Goal: Task Accomplishment & Management: Manage account settings

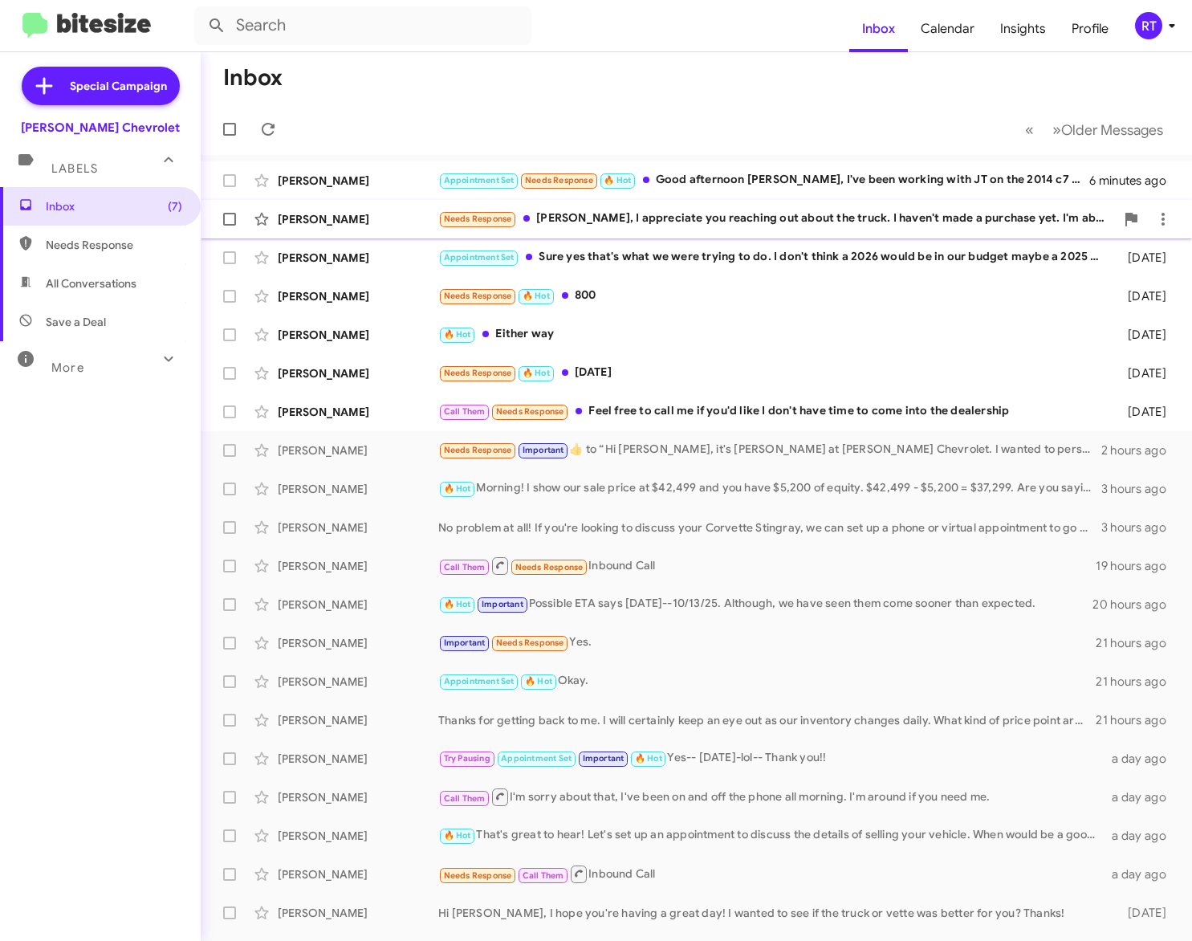
click at [339, 218] on div "[PERSON_NAME]" at bounding box center [358, 219] width 161 height 16
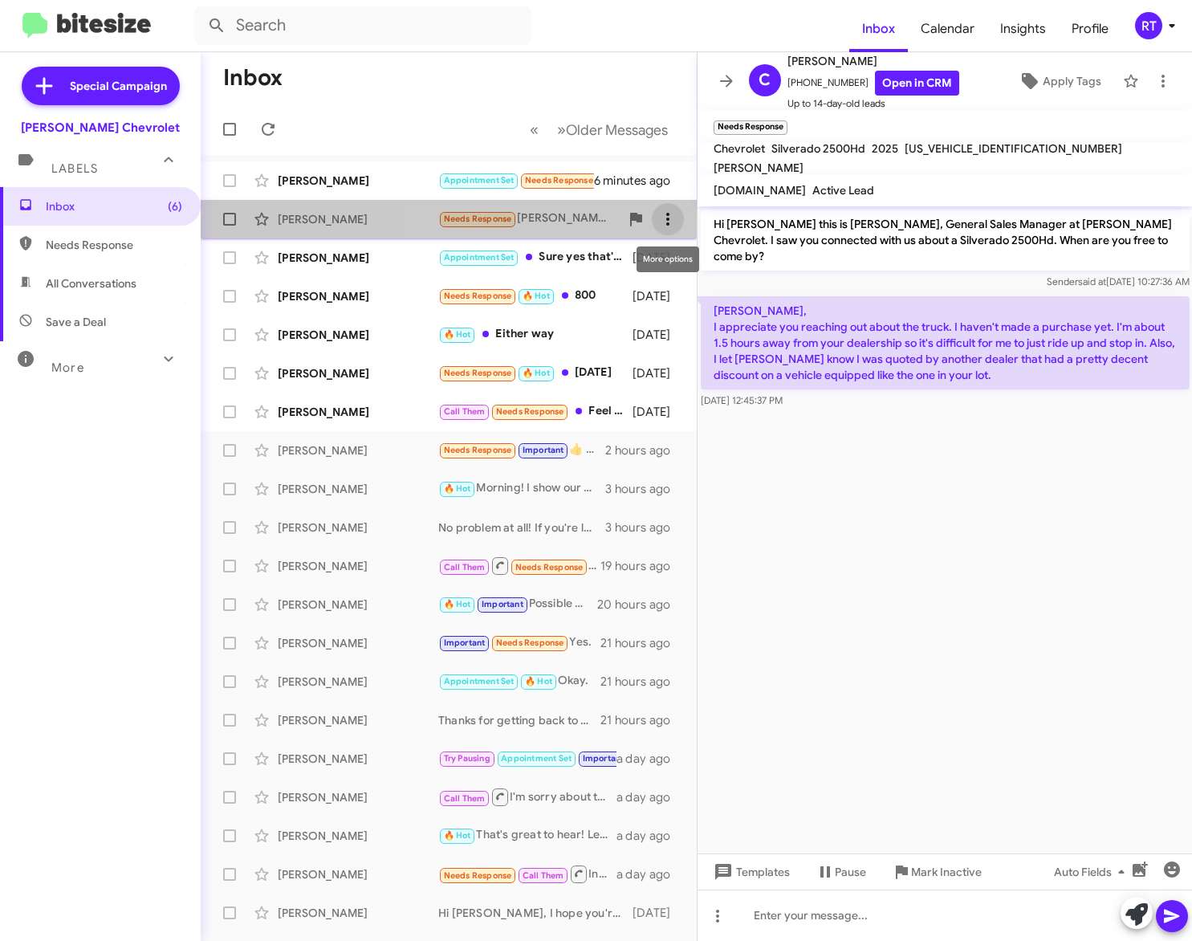
click at [675, 226] on icon at bounding box center [667, 218] width 19 height 19
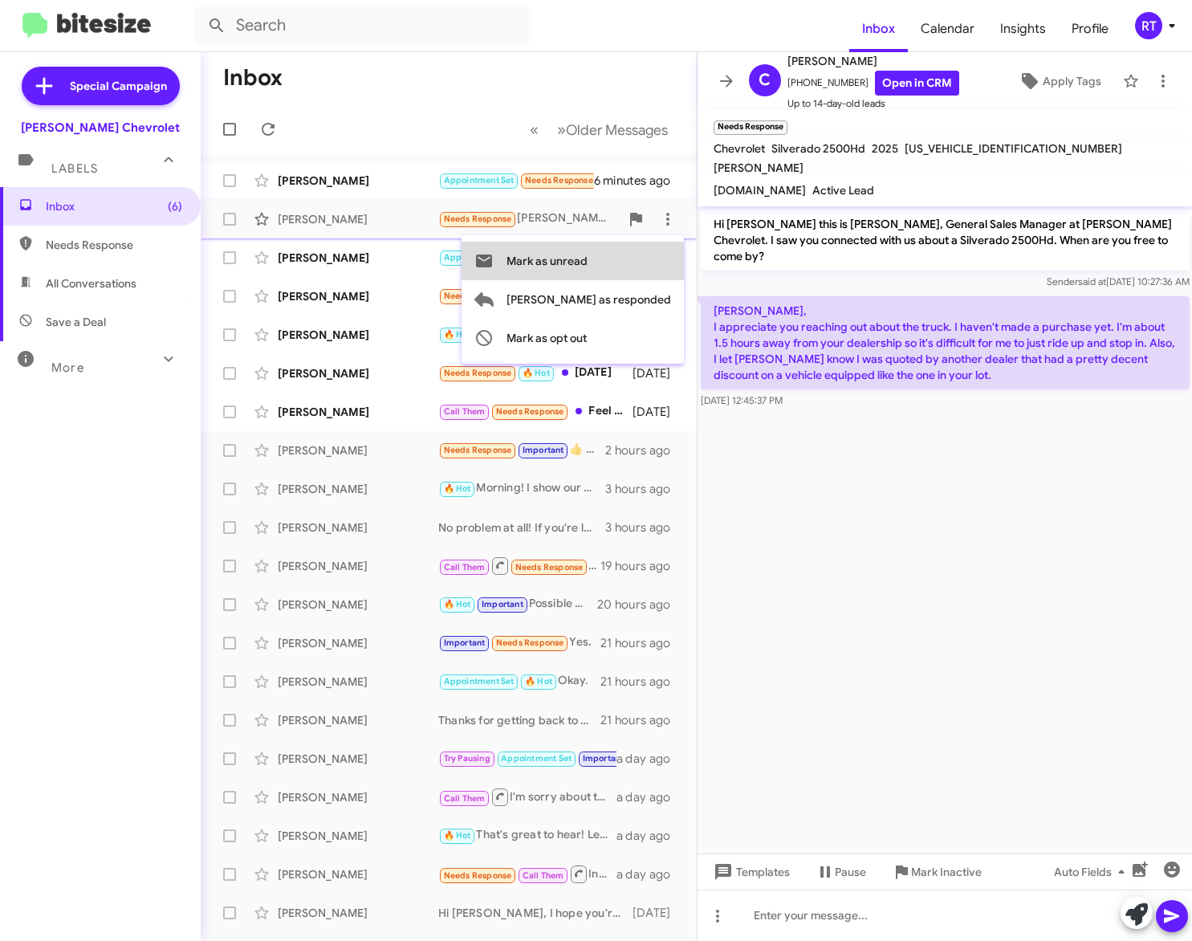
click at [588, 262] on span "Mark as unread" at bounding box center [546, 261] width 81 height 39
